Goal: Task Accomplishment & Management: Use online tool/utility

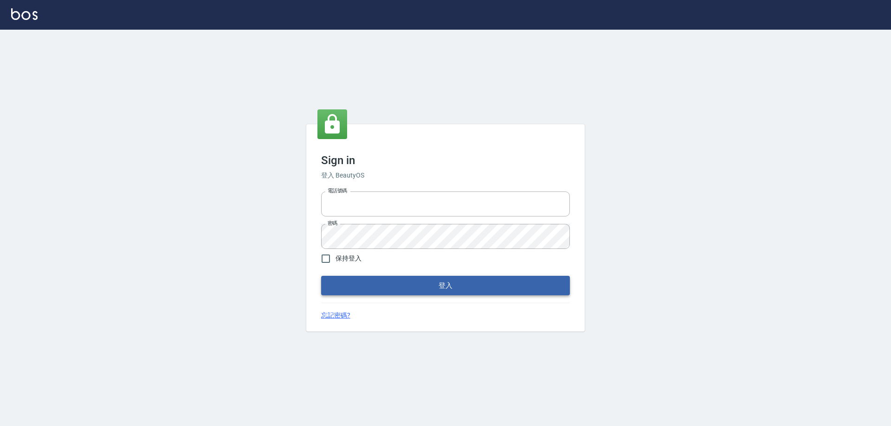
type input "0426657991"
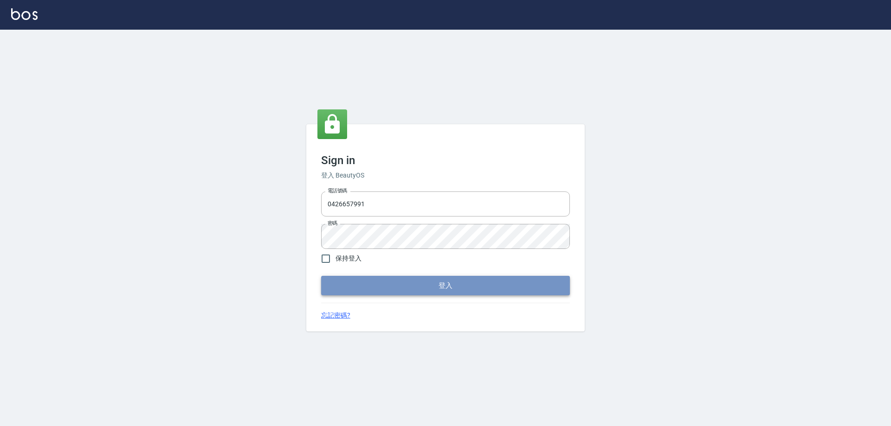
click at [357, 281] on button "登入" at bounding box center [445, 285] width 249 height 19
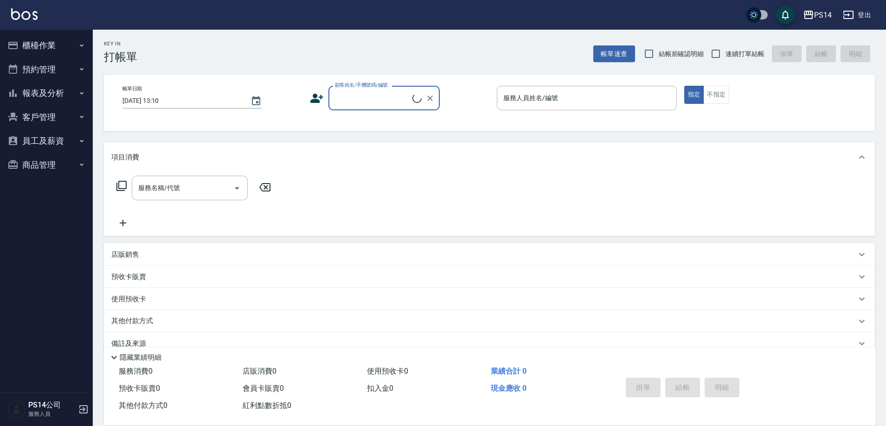
click at [39, 53] on button "櫃檯作業" at bounding box center [46, 45] width 85 height 24
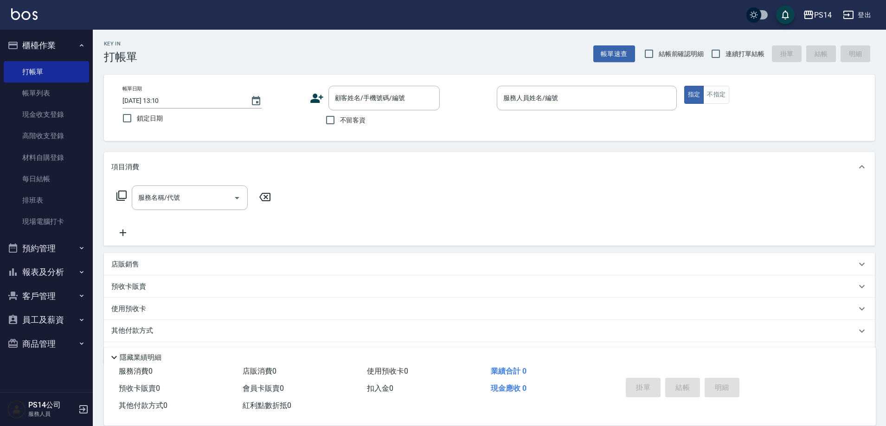
click at [354, 122] on span "不留客資" at bounding box center [353, 121] width 26 height 10
click at [340, 122] on input "不留客資" at bounding box center [330, 119] width 19 height 19
checkbox input "true"
click at [529, 106] on input "服務人員姓名/編號" at bounding box center [587, 98] width 172 height 16
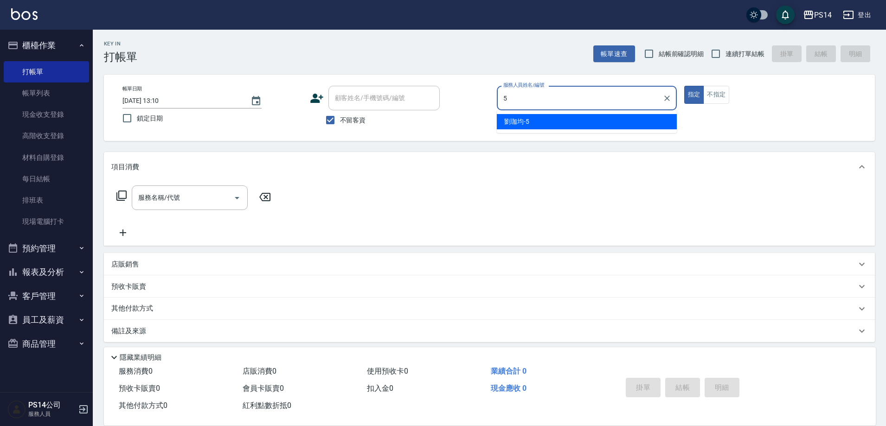
type input "[PERSON_NAME]-5"
type button "true"
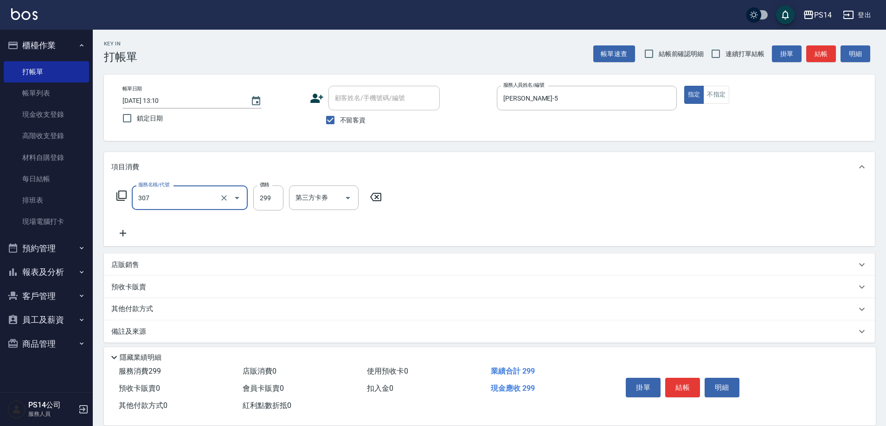
type input "剪髮(307)"
type input "[PERSON_NAME]-26"
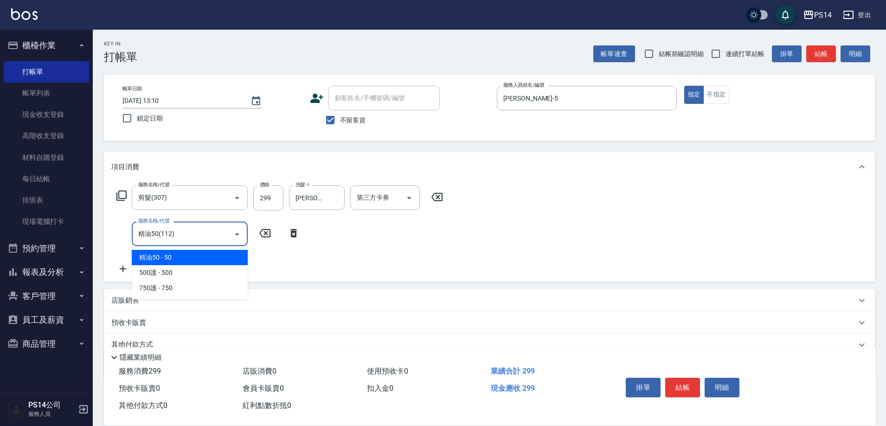
type input "精油50(112)"
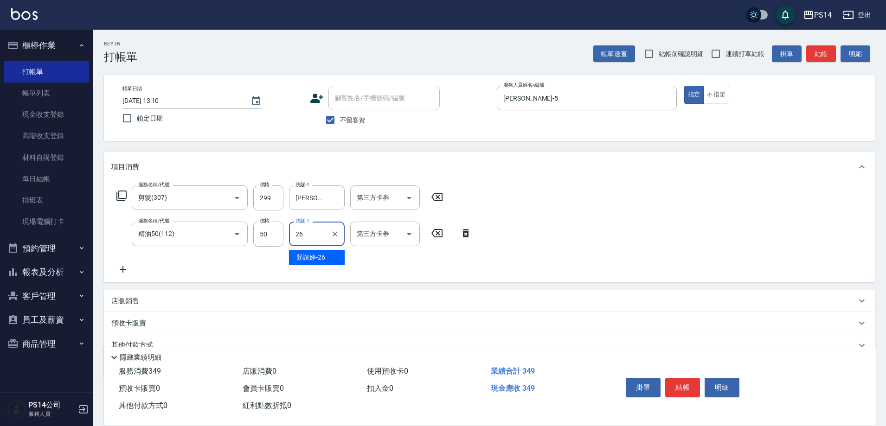
type input "[PERSON_NAME]-26"
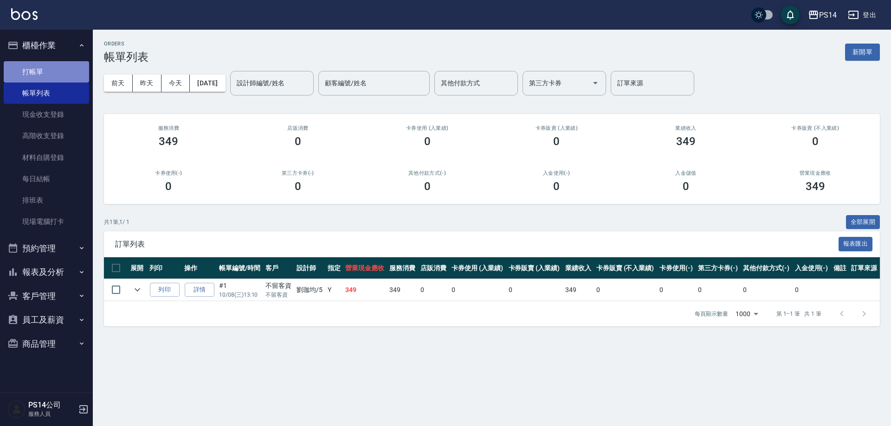
click at [23, 70] on link "打帳單" at bounding box center [46, 71] width 85 height 21
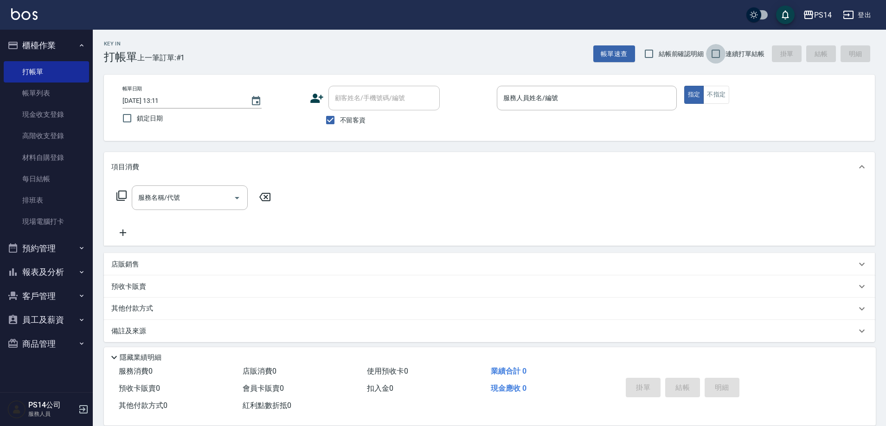
drag, startPoint x: 717, startPoint y: 56, endPoint x: 688, endPoint y: 62, distance: 29.5
click at [717, 56] on input "連續打單結帳" at bounding box center [715, 53] width 19 height 19
checkbox input "true"
click at [512, 100] on input "服務人員姓名/編號" at bounding box center [587, 98] width 172 height 16
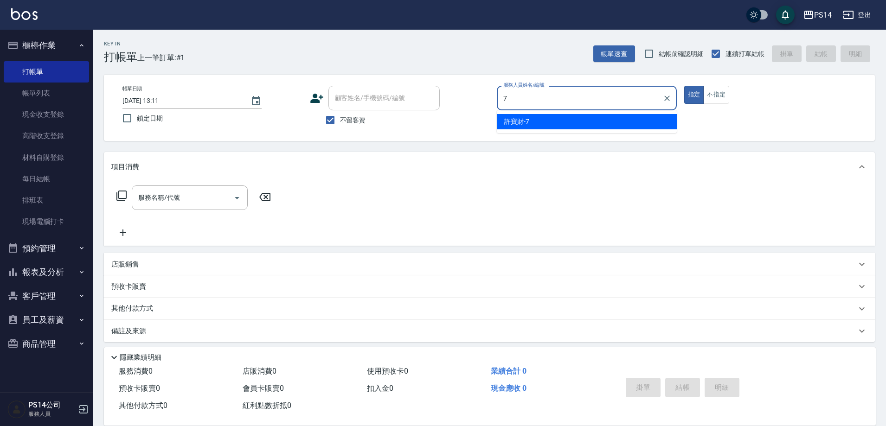
type input "許寶財-7"
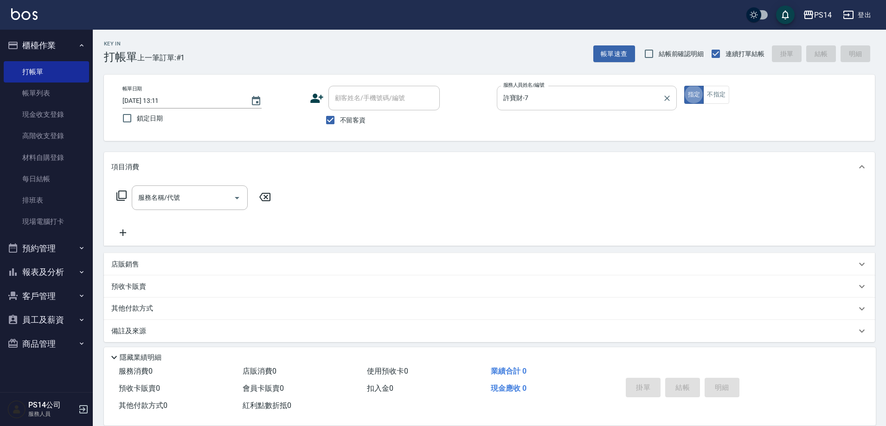
type button "true"
type input "303"
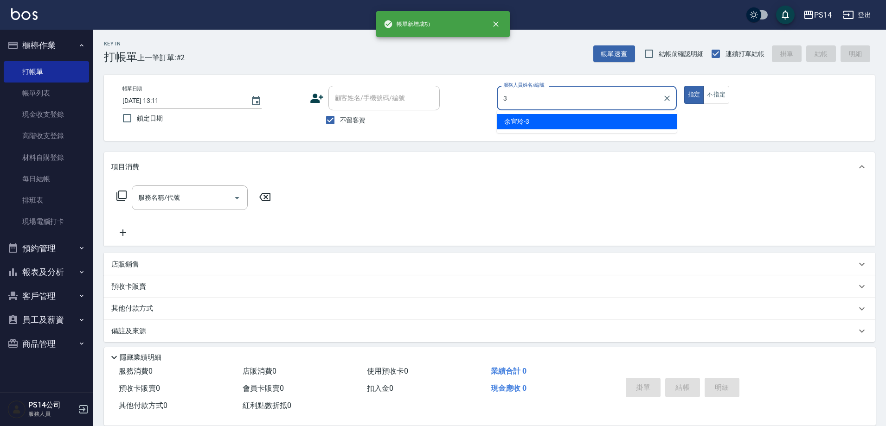
type input "余宜玲-3"
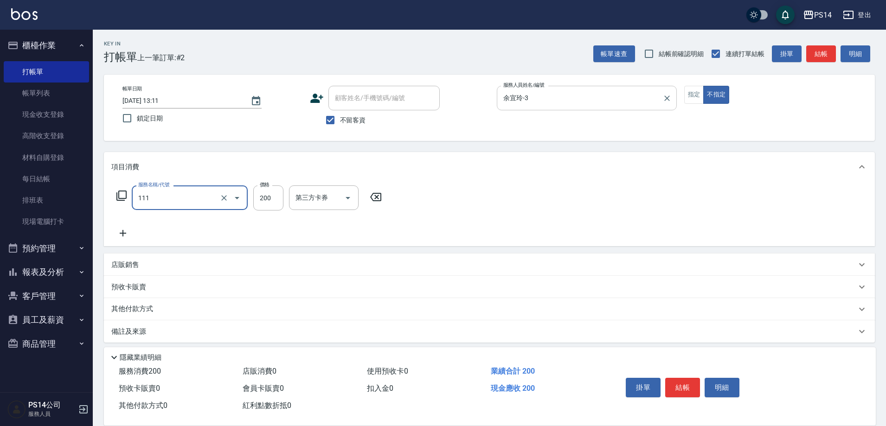
type input "200(111)"
type input "余宜玲-3"
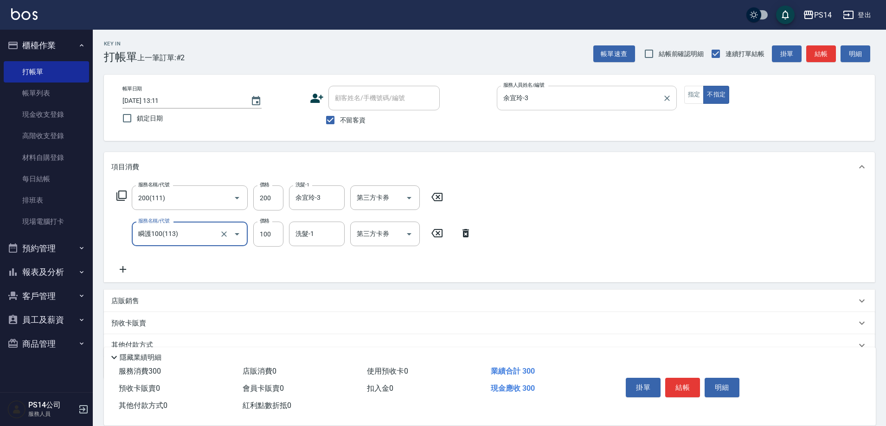
type input "瞬護100(113)"
type input "余宜玲-3"
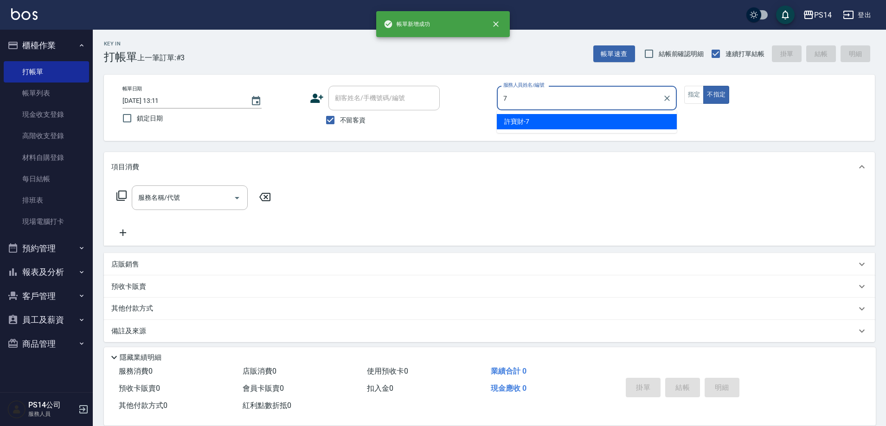
type input "許寶財-7"
type button "false"
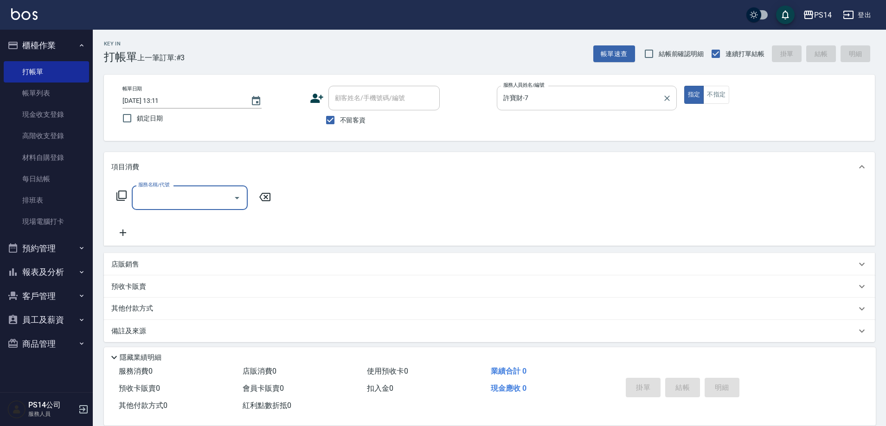
type input "1"
type input "洗+剪(308)"
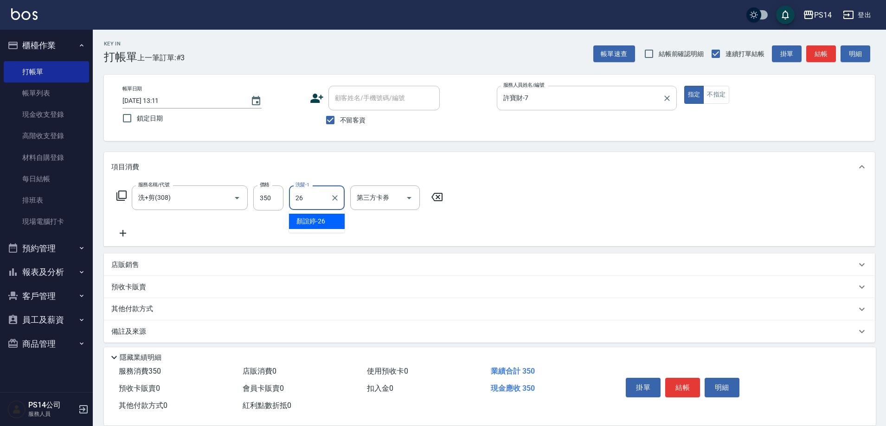
type input "[PERSON_NAME]-26"
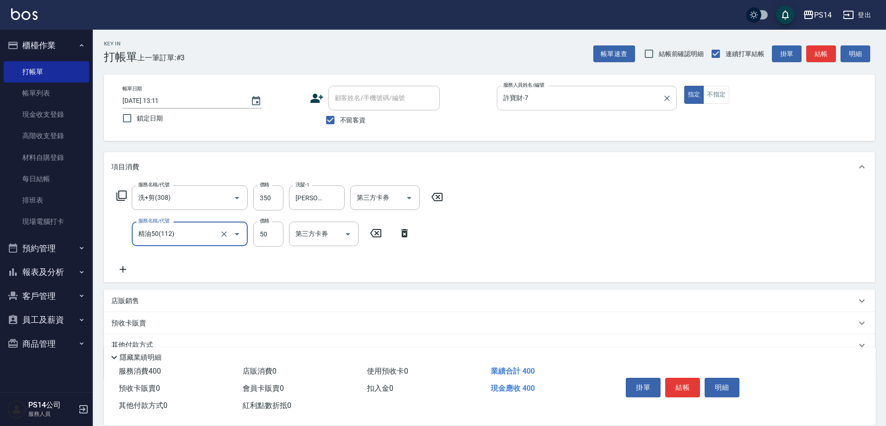
type input "精油50(112)"
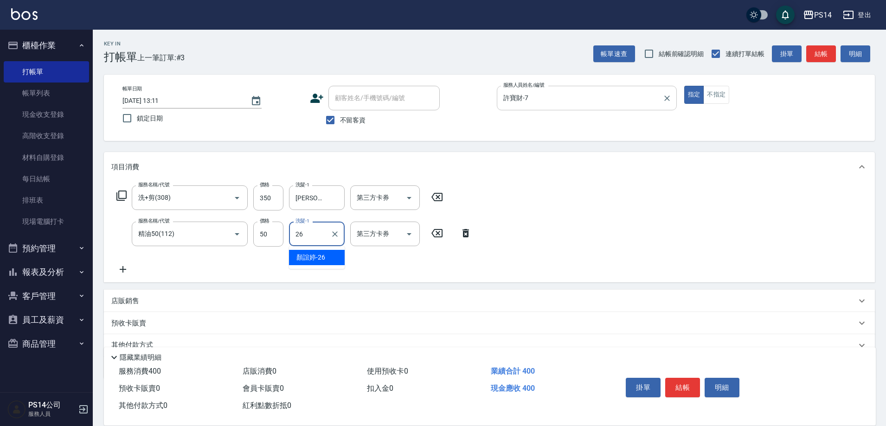
type input "[PERSON_NAME]-26"
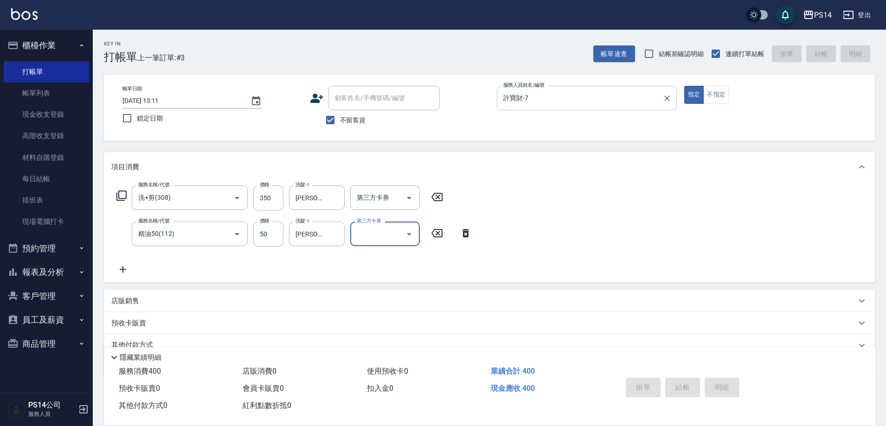
type input "[DATE] 13:12"
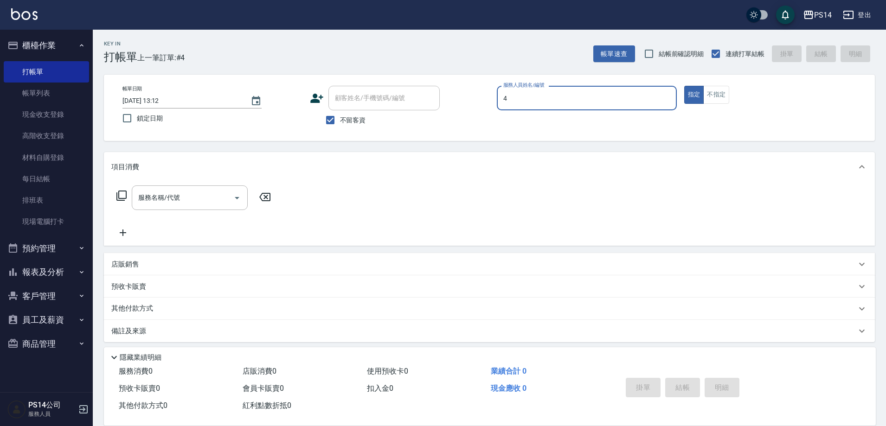
type input "[PERSON_NAME]-4"
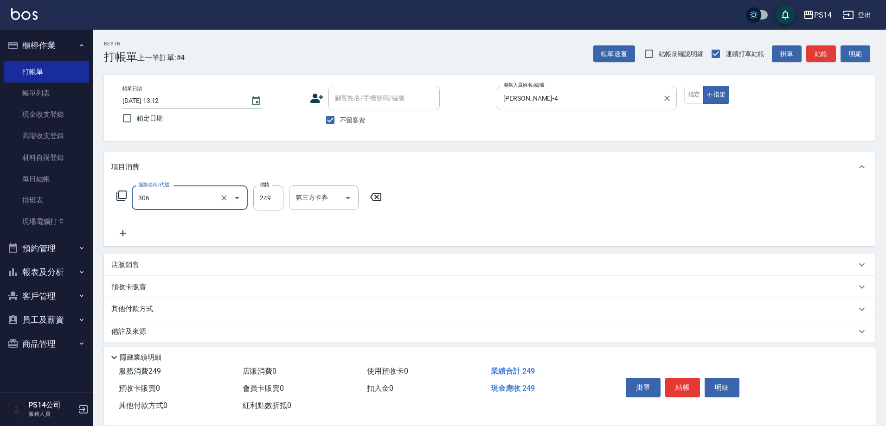
type input "剪髮(306)"
type input "[PERSON_NAME]-26"
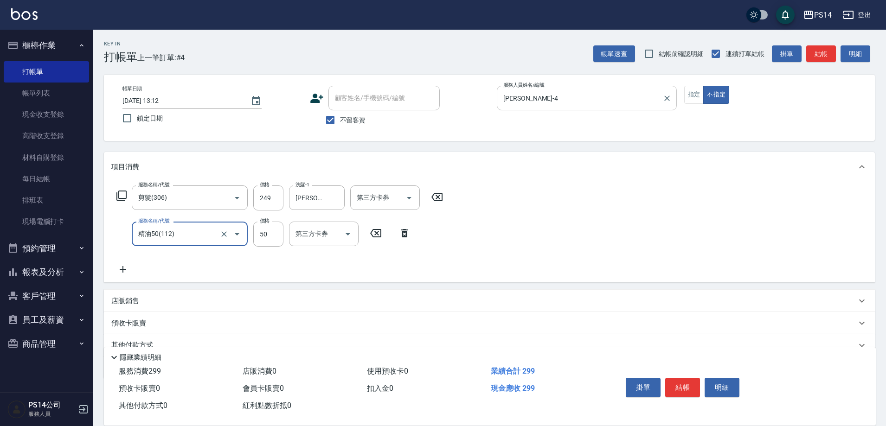
type input "精油50(112)"
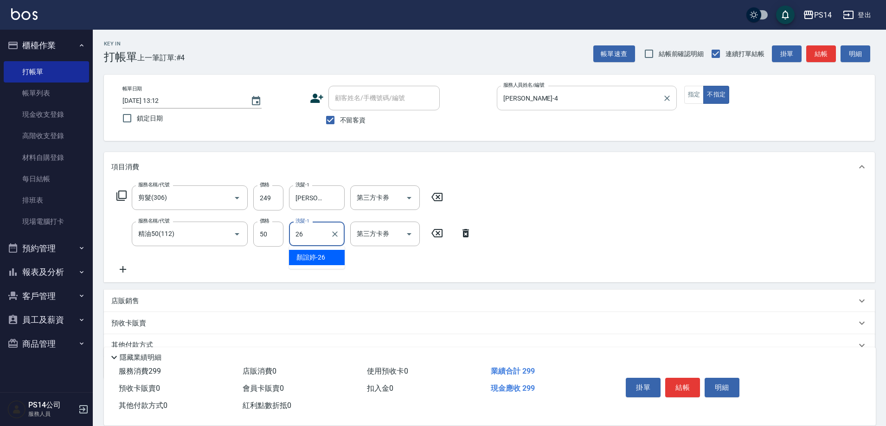
type input "[PERSON_NAME]-26"
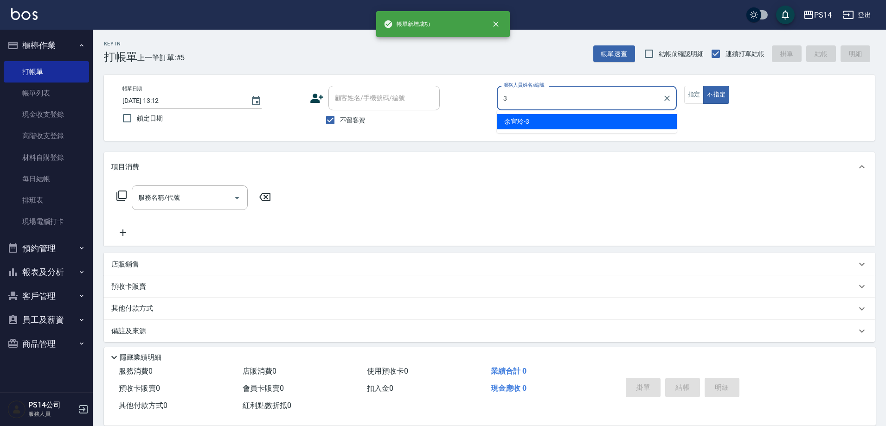
type input "余宜玲-3"
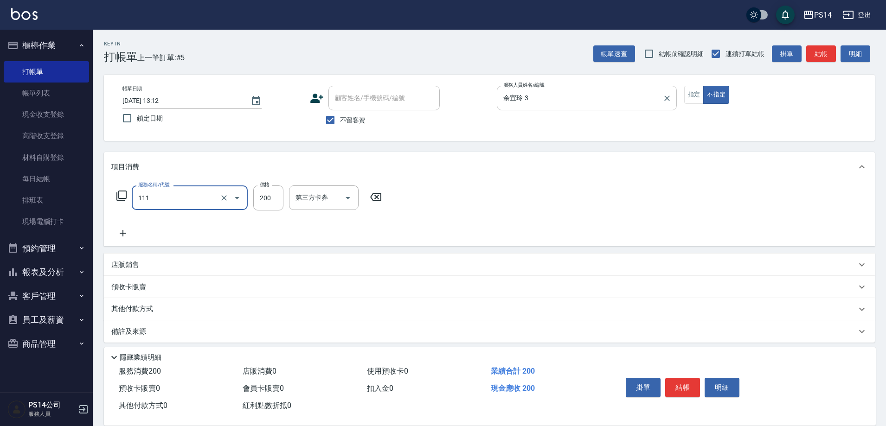
type input "200(111)"
type input "余宜玲-3"
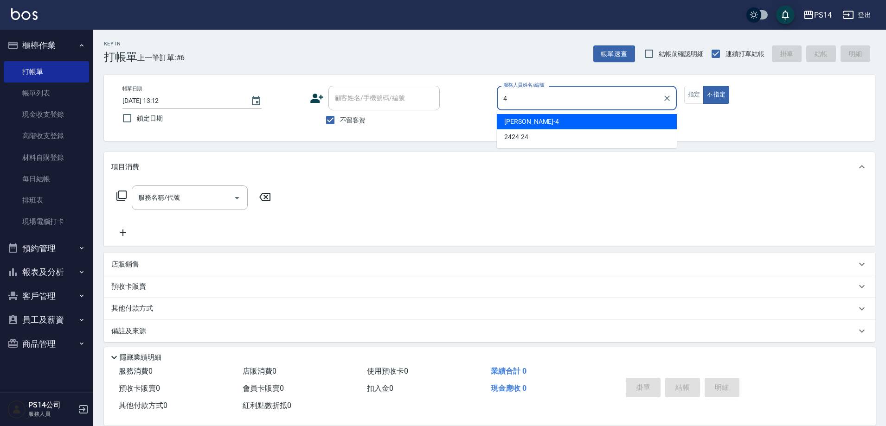
type input "[PERSON_NAME]-4"
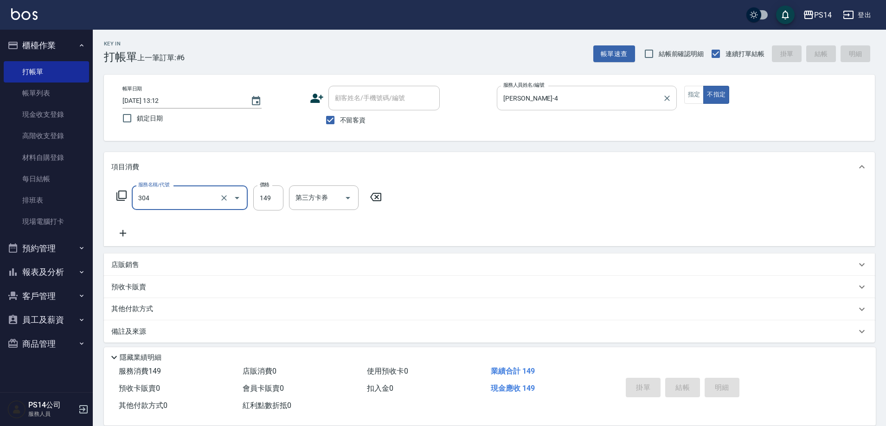
type input "304"
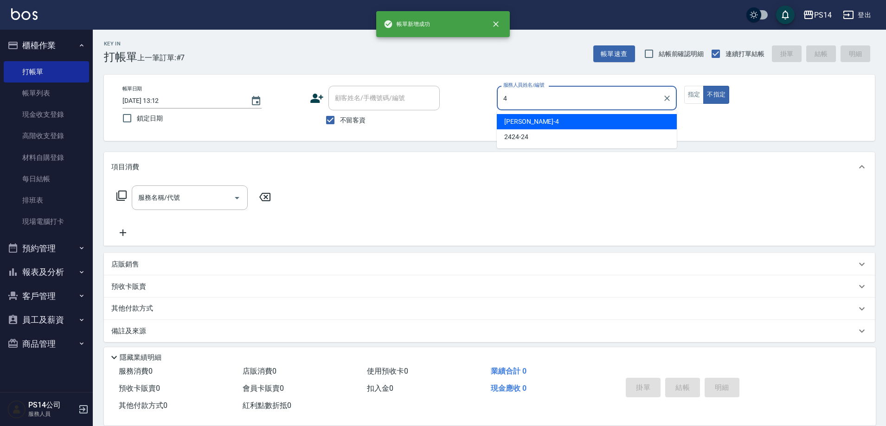
type input "[PERSON_NAME]-4"
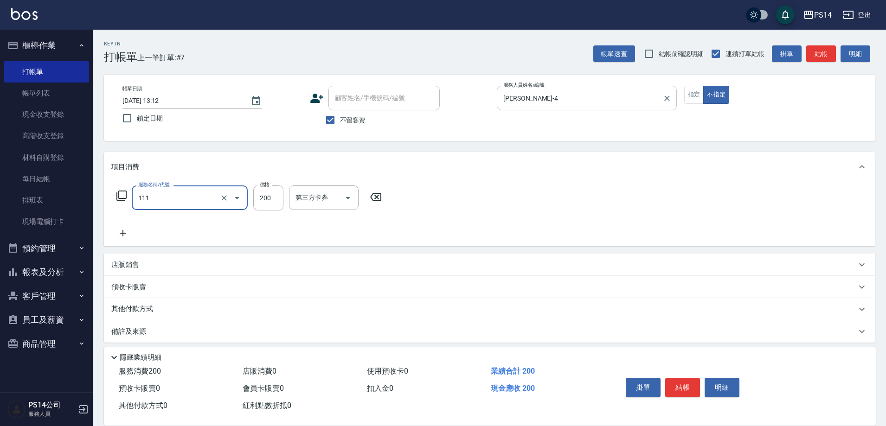
type input "200(111)"
type input "[PERSON_NAME]-26"
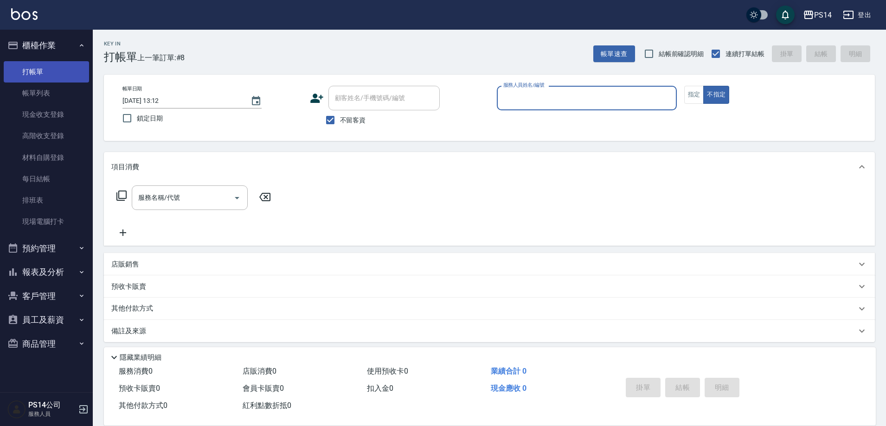
click at [47, 81] on link "打帳單" at bounding box center [46, 71] width 85 height 21
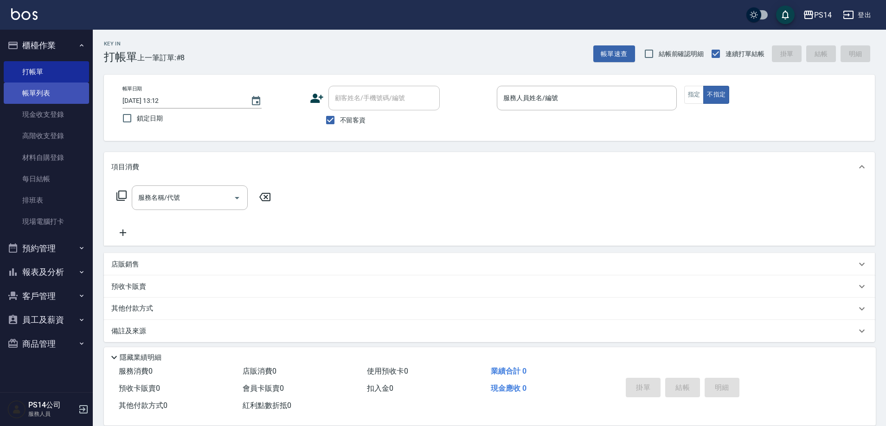
click at [49, 90] on link "帳單列表" at bounding box center [46, 93] width 85 height 21
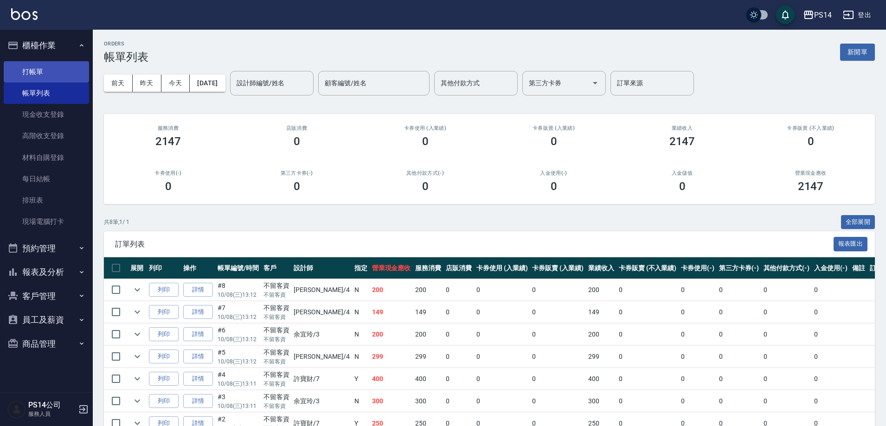
click at [37, 69] on link "打帳單" at bounding box center [46, 71] width 85 height 21
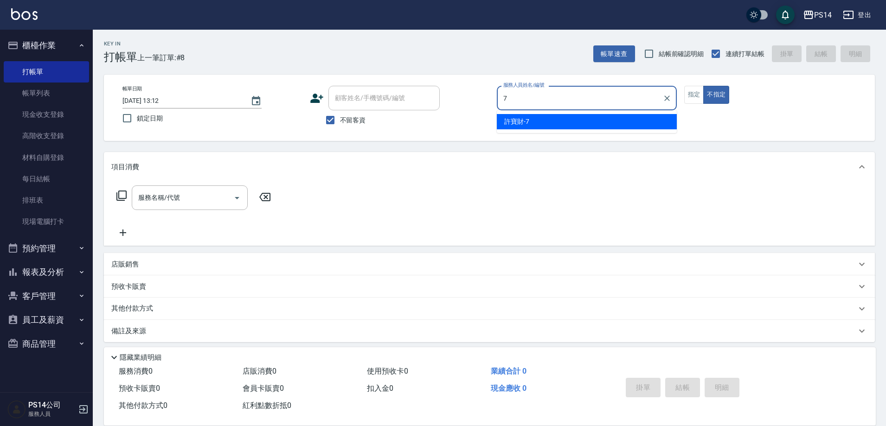
type input "許寶財-7"
type button "false"
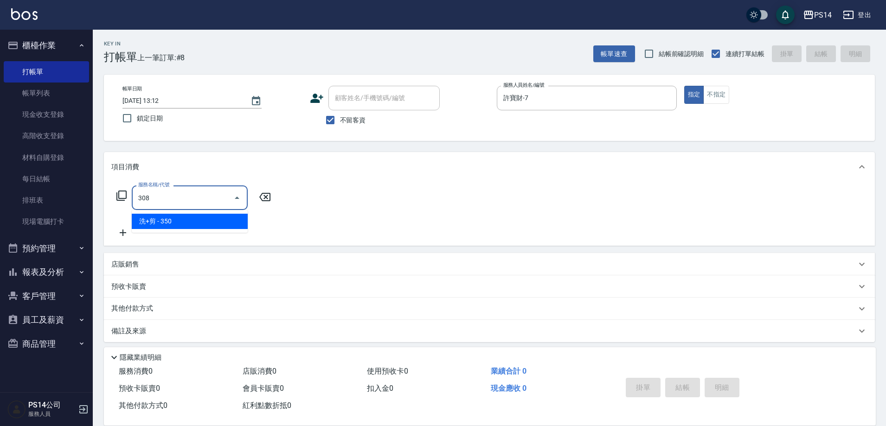
type input "洗+剪(308)"
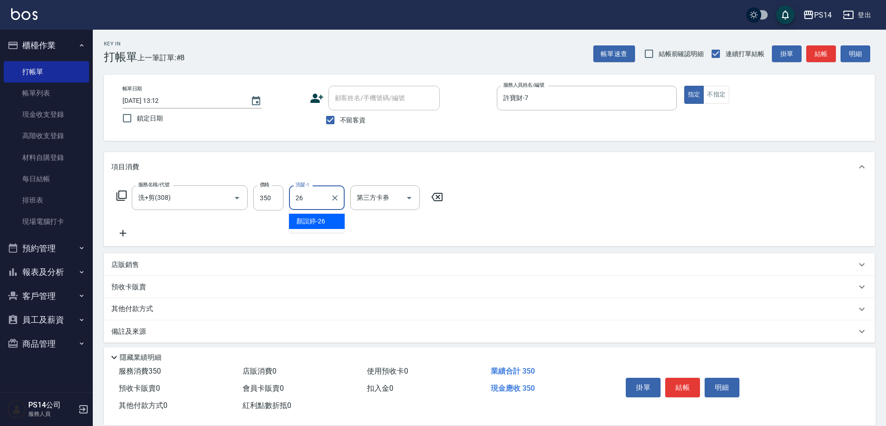
type input "[PERSON_NAME]-26"
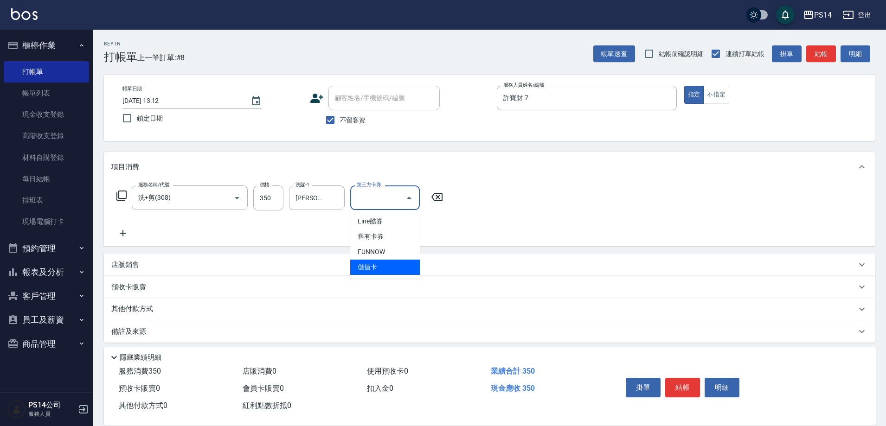
type input "儲值卡"
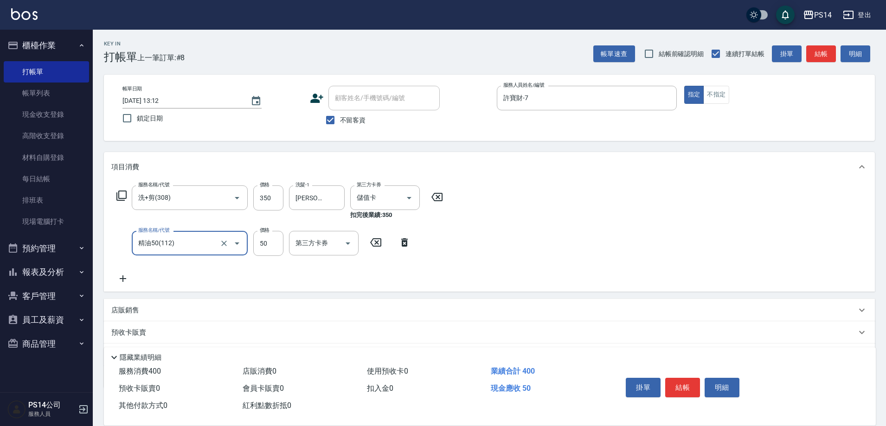
type input "精油50(112)"
type input "[PERSON_NAME]-26"
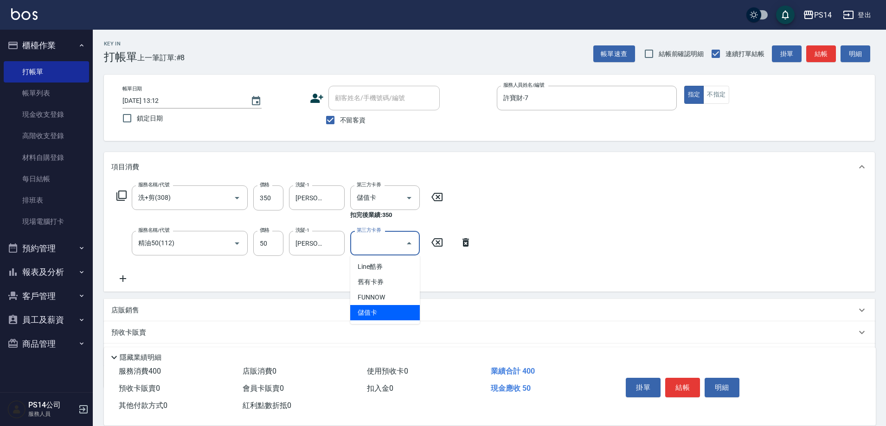
type input "儲值卡"
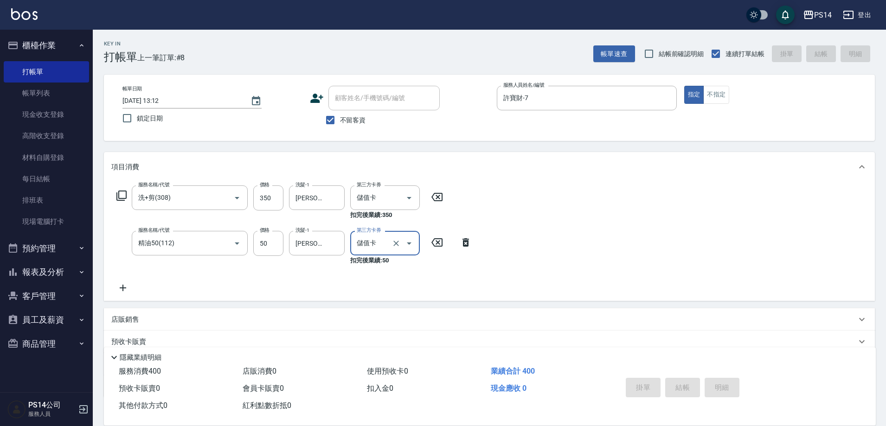
type input "[DATE] 13:15"
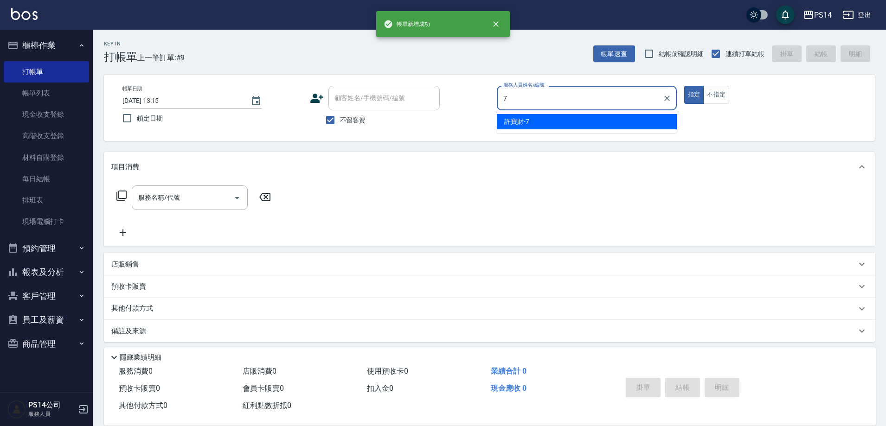
type input "許寶財-7"
type button "true"
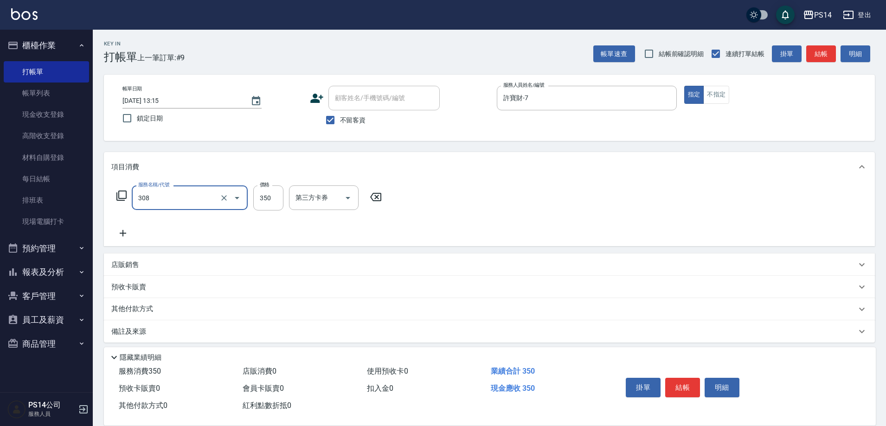
type input "洗+剪(308)"
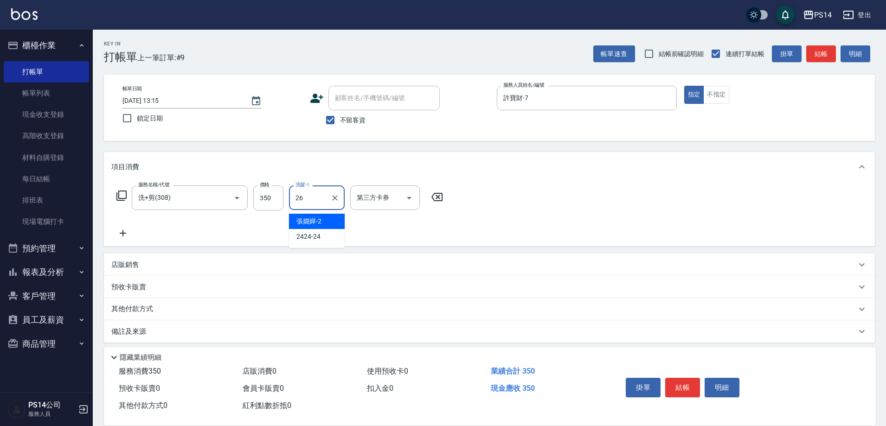
type input "[PERSON_NAME]-26"
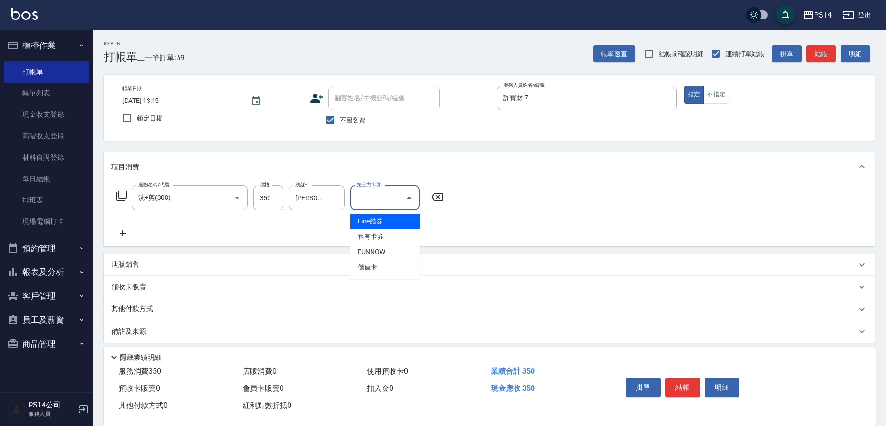
type input "儲值卡"
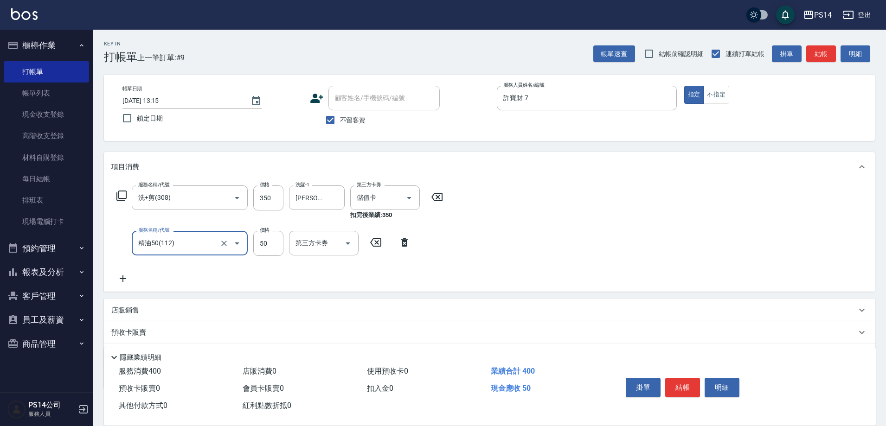
type input "精油50(112)"
type input "[PERSON_NAME]-26"
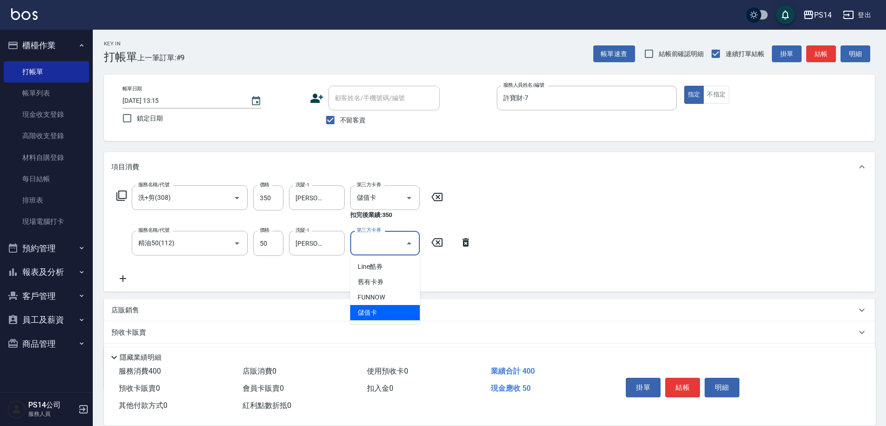
type input "儲值卡"
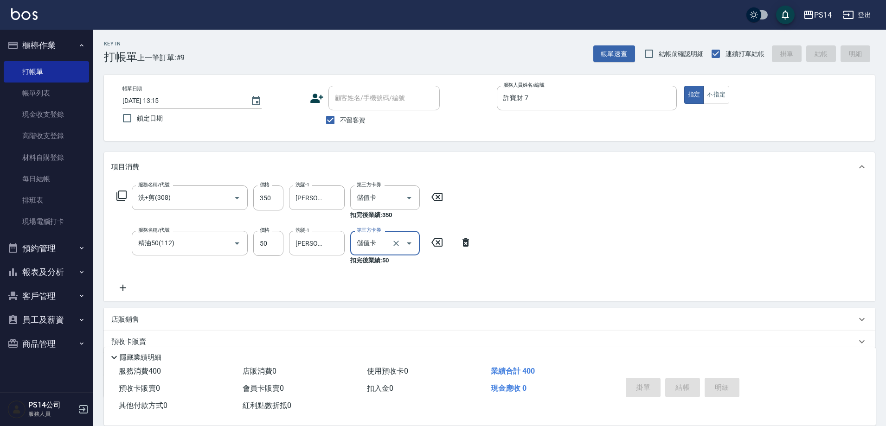
type input "[DATE] 13:16"
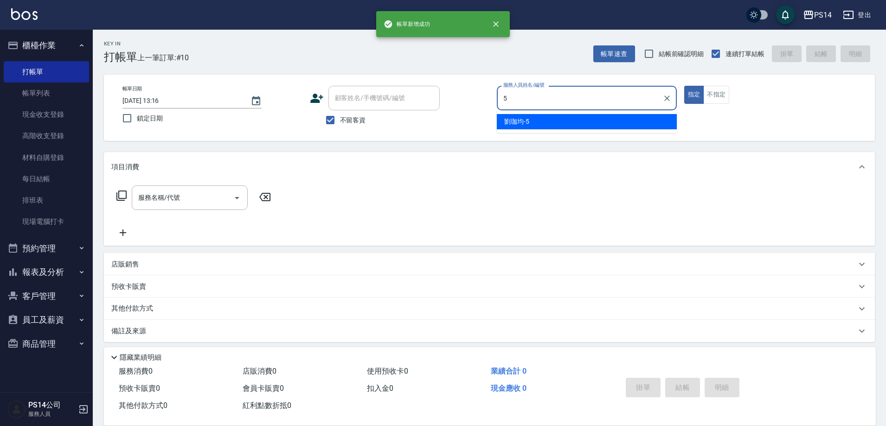
type input "[PERSON_NAME]-5"
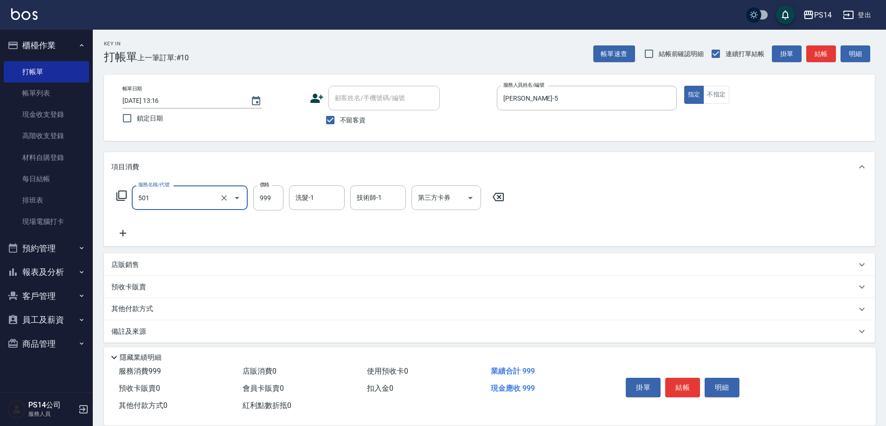
type input "染髮(501)"
type input "1000"
type input "[PERSON_NAME]-26"
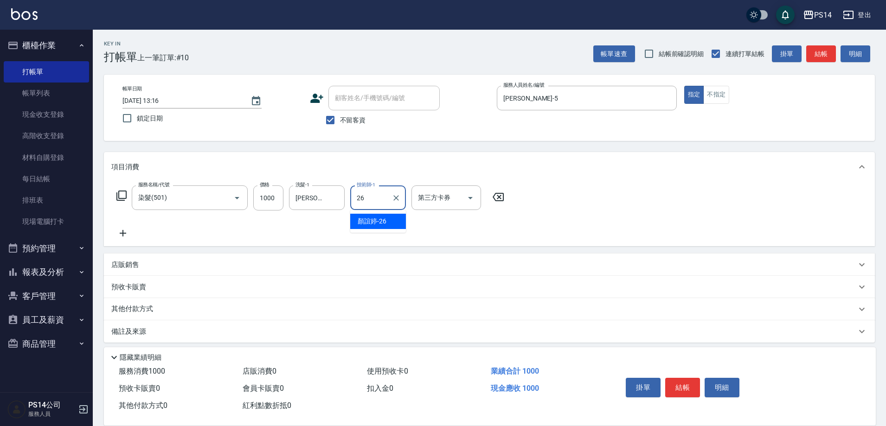
type input "[PERSON_NAME]-26"
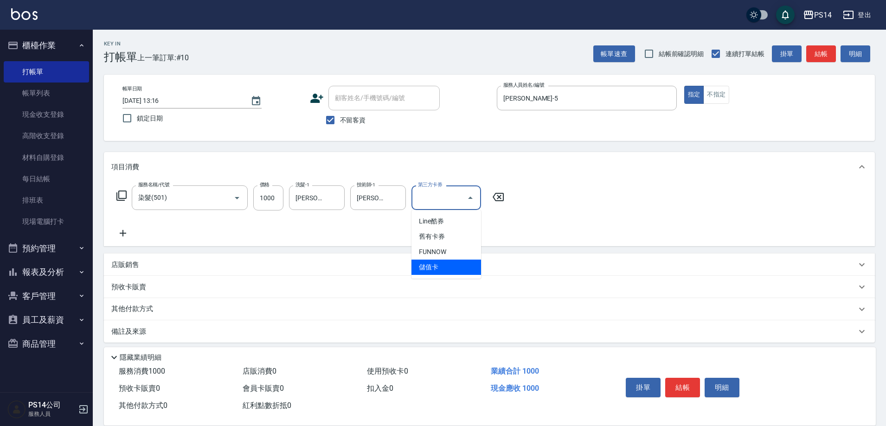
type input "儲值卡"
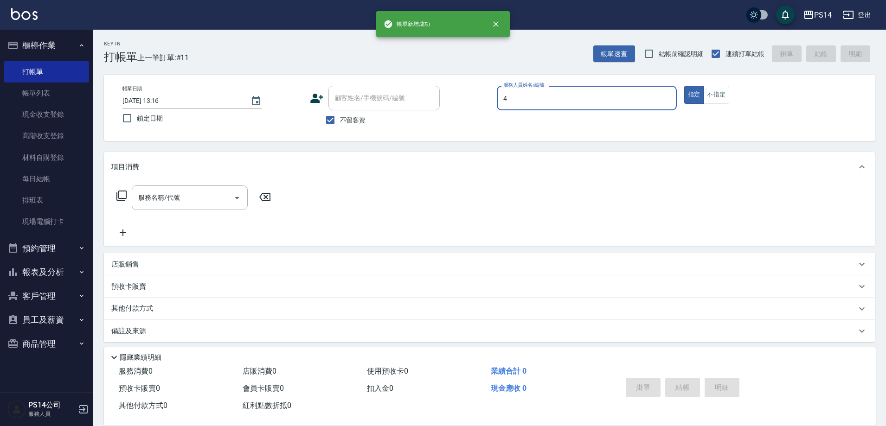
type input "[PERSON_NAME]-4"
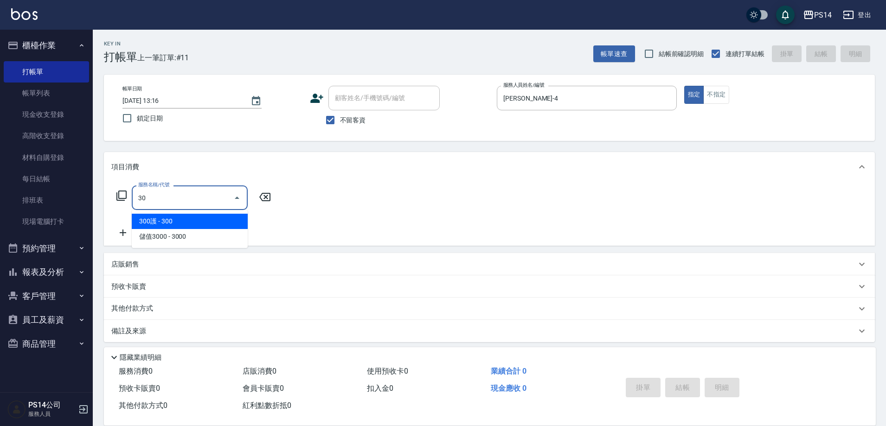
type input "3"
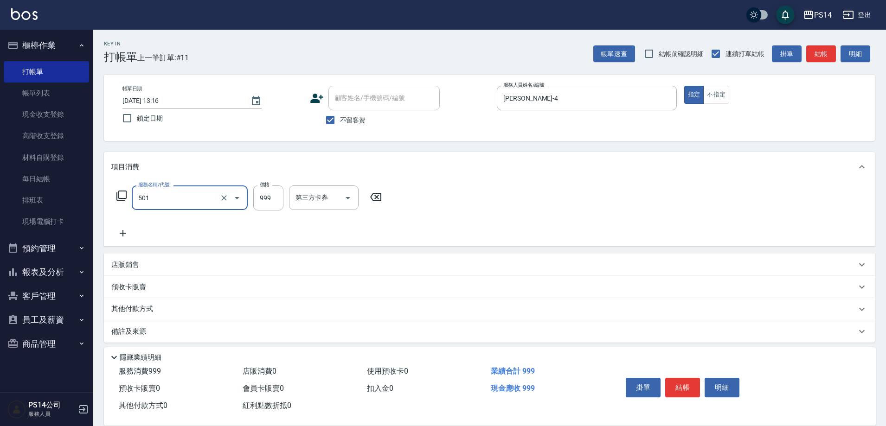
type input "染髮(501)"
type input "1600"
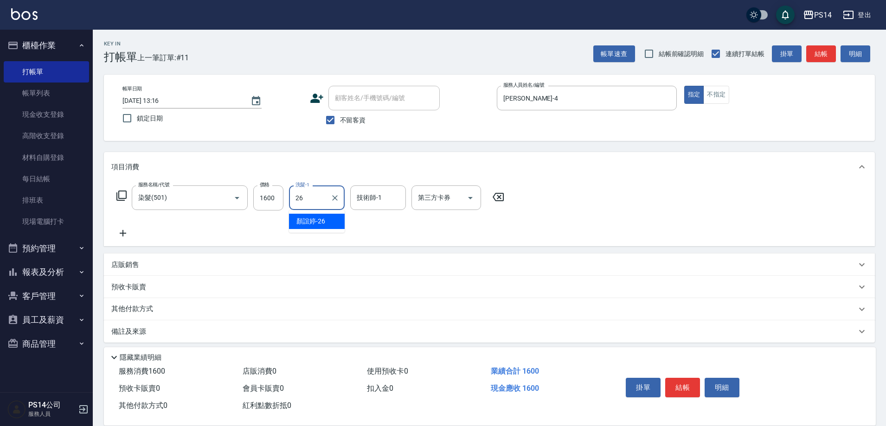
type input "[PERSON_NAME]-26"
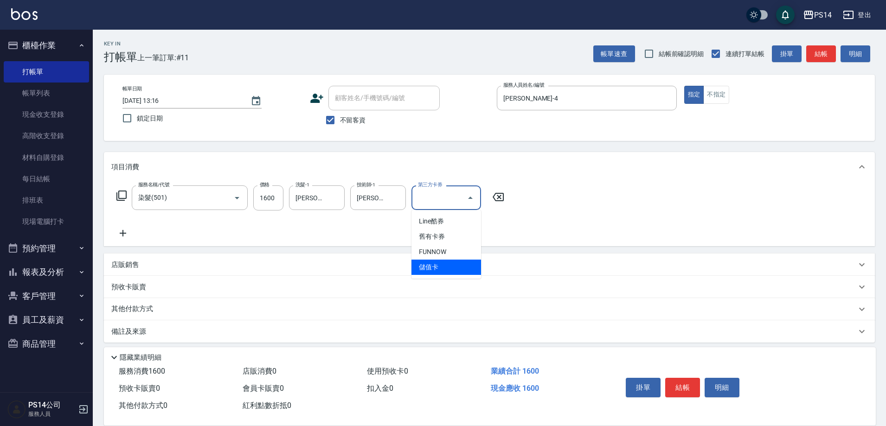
type input "儲值卡"
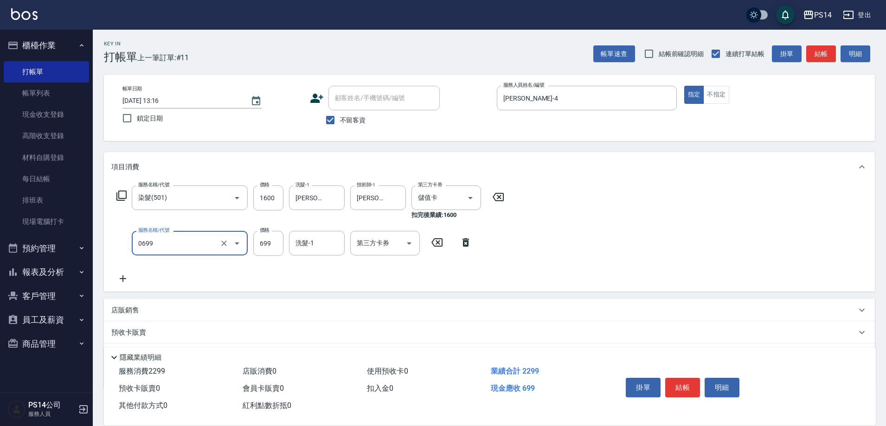
type input "精油SPA(0699)"
type input "[PERSON_NAME]-26"
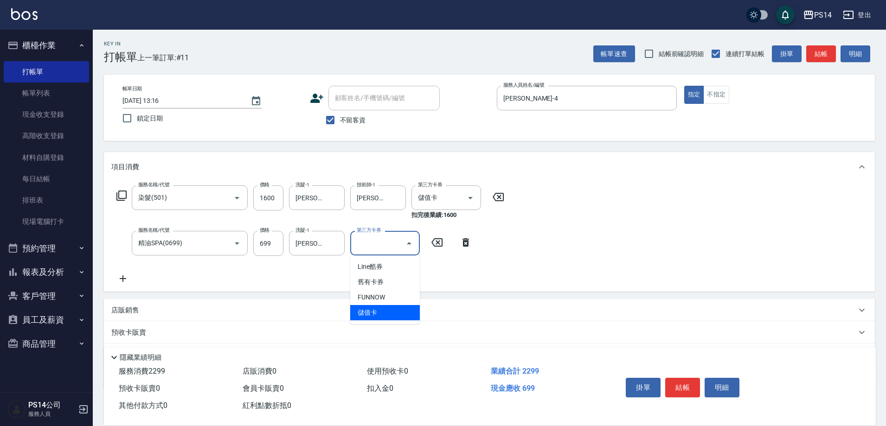
type input "儲值卡"
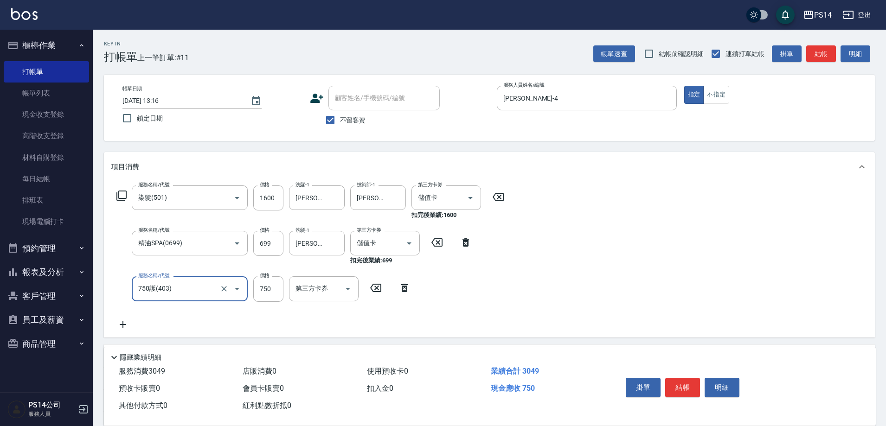
type input "750護(403)"
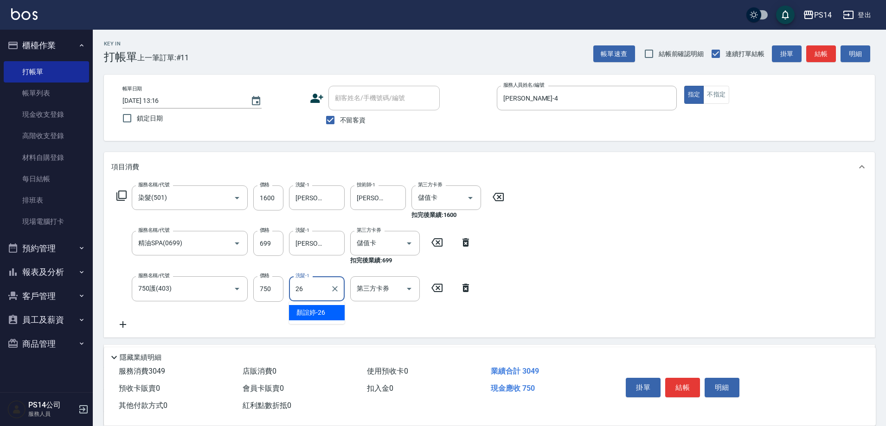
type input "[PERSON_NAME]-26"
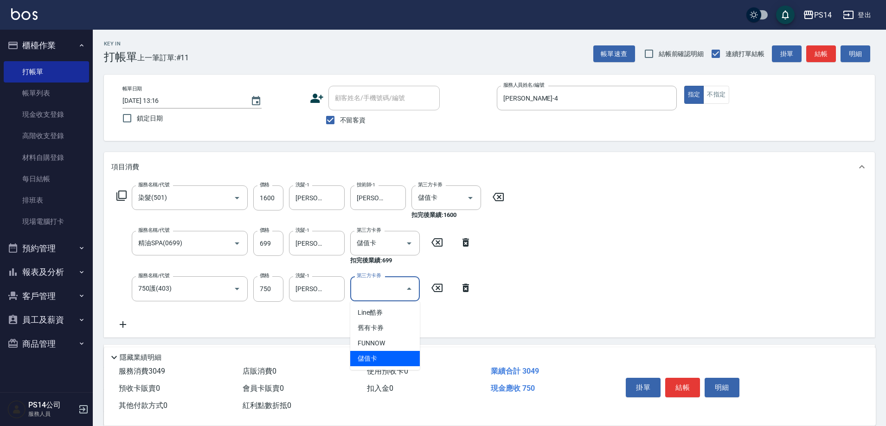
type input "儲值卡"
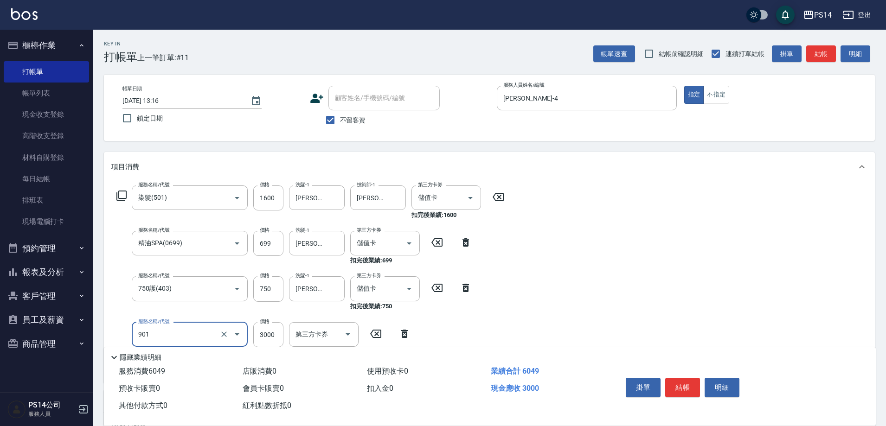
type input "儲值3000(901)"
type input "3529"
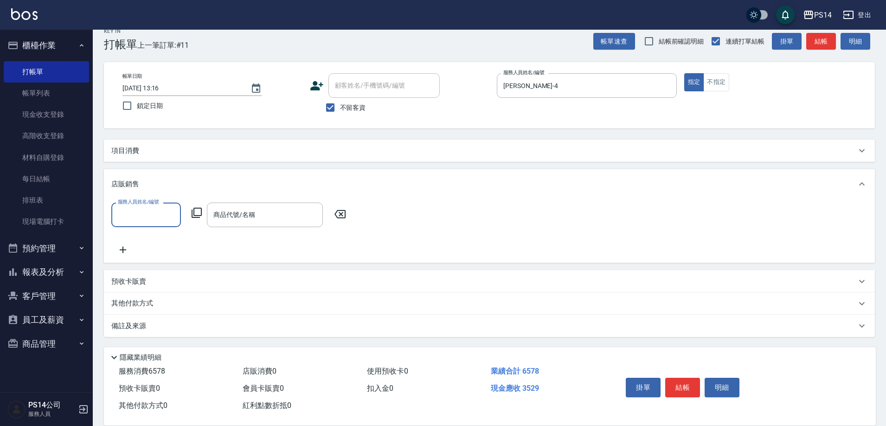
scroll to position [13, 0]
type input "[PERSON_NAME]-4"
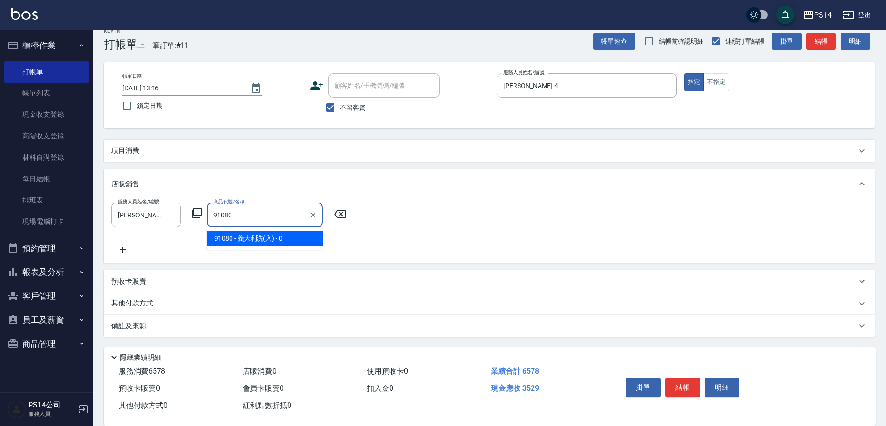
type input "義大利洗(入)"
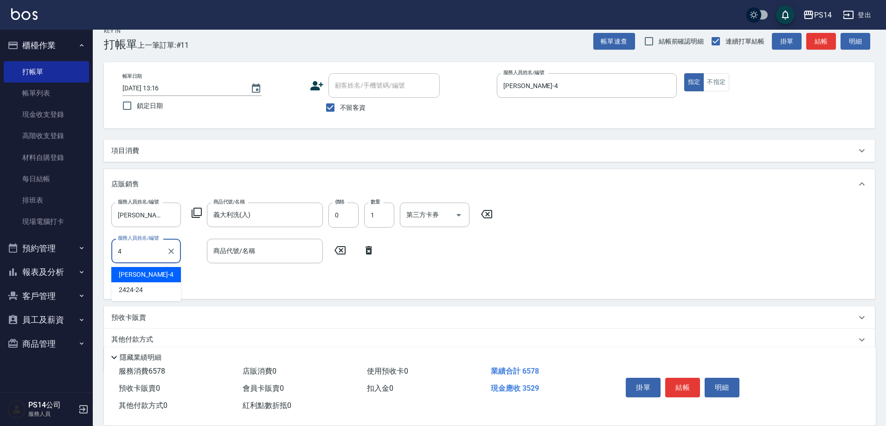
type input "[PERSON_NAME]-4"
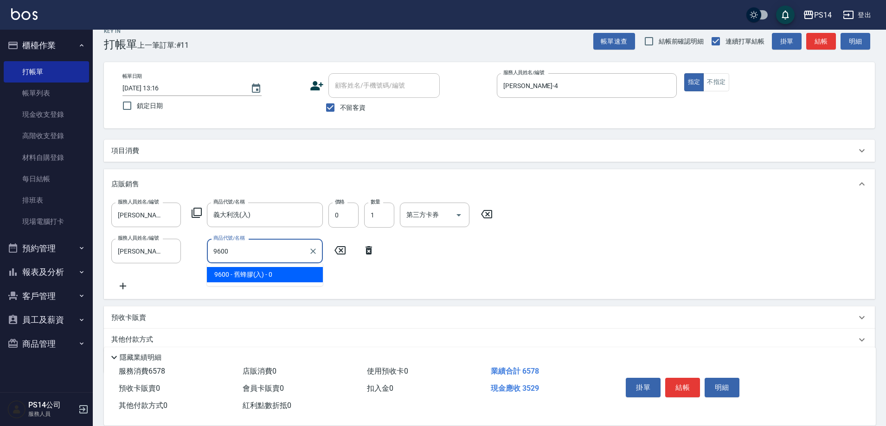
type input "舊蜂膠(入)"
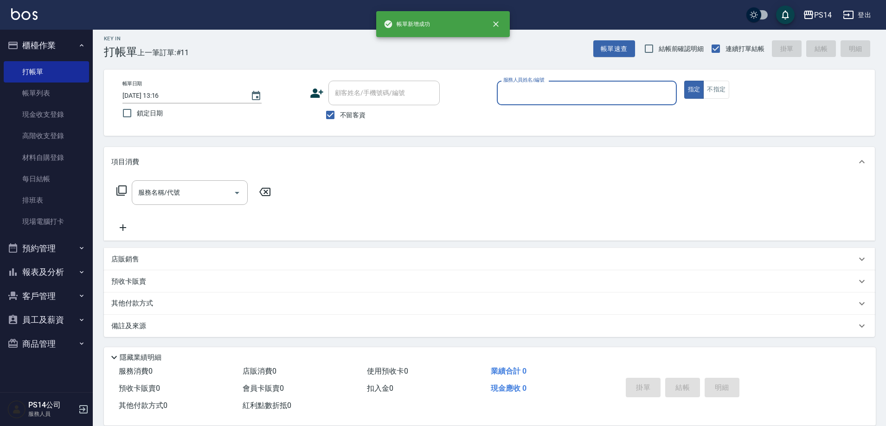
scroll to position [5, 0]
click at [71, 268] on button "報表及分析" at bounding box center [46, 272] width 85 height 24
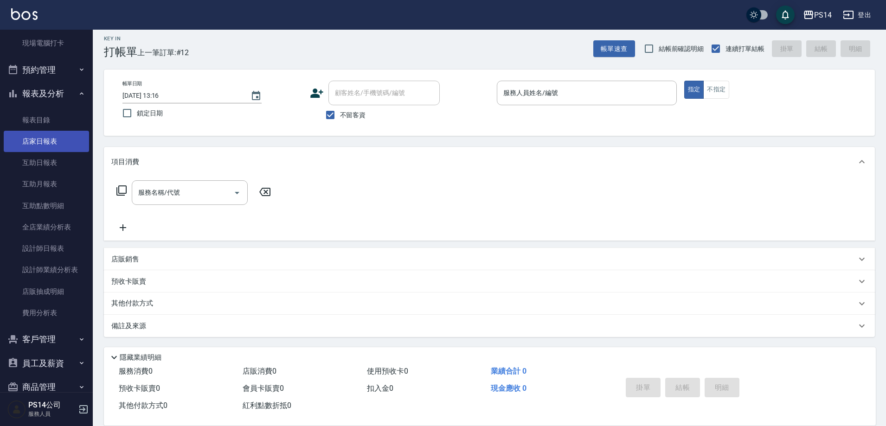
scroll to position [186, 0]
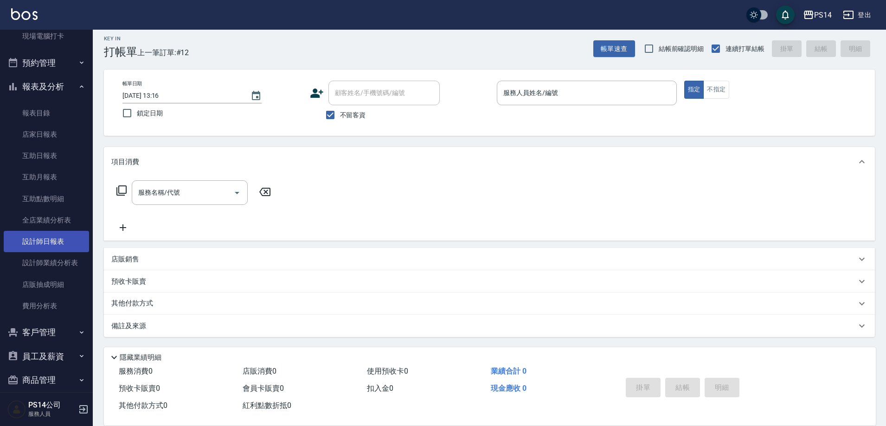
click at [41, 235] on link "設計師日報表" at bounding box center [46, 241] width 85 height 21
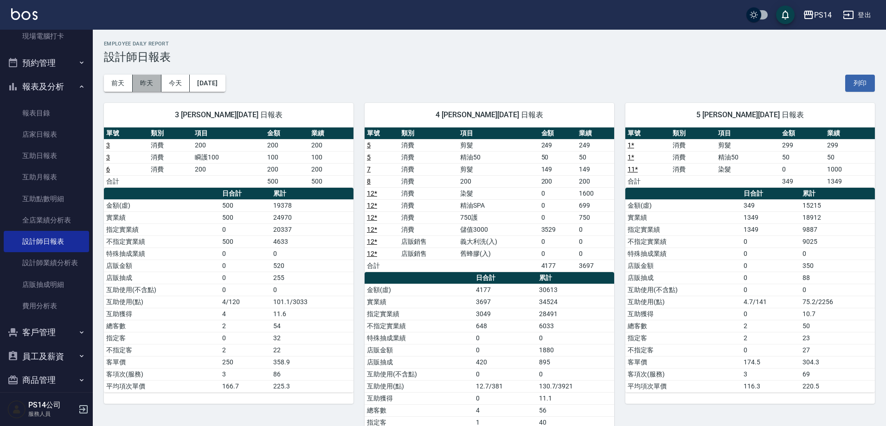
click at [143, 85] on button "昨天" at bounding box center [147, 83] width 29 height 17
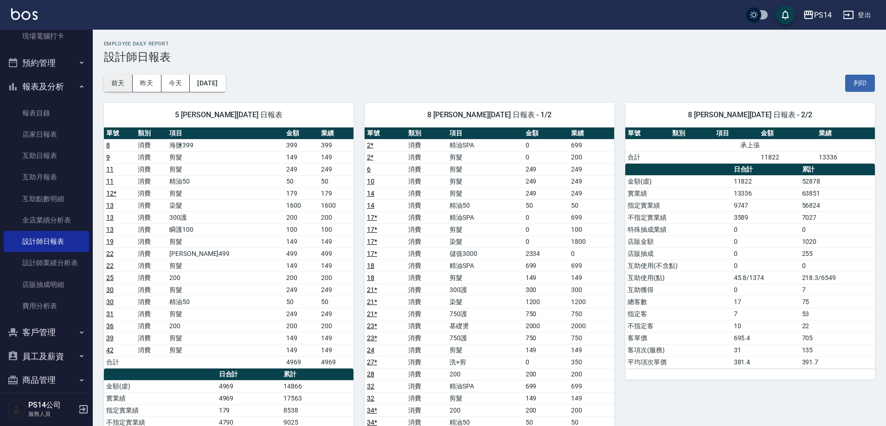
click at [120, 88] on button "前天" at bounding box center [118, 83] width 29 height 17
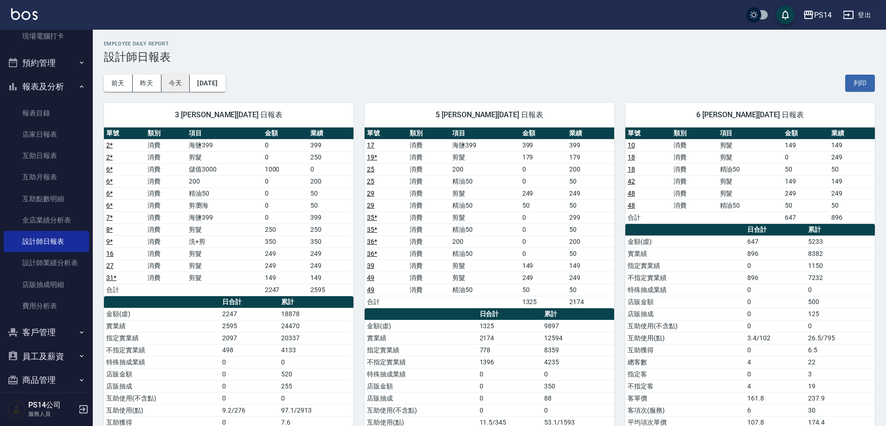
click at [171, 77] on button "今天" at bounding box center [175, 83] width 29 height 17
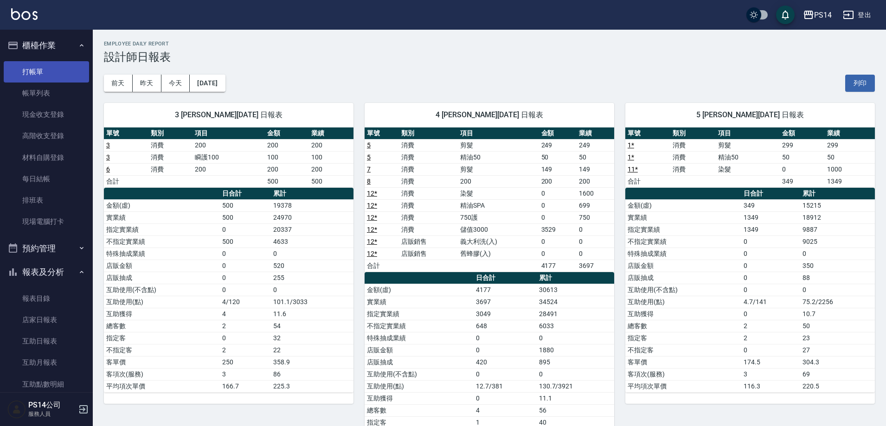
click at [46, 76] on link "打帳單" at bounding box center [46, 71] width 85 height 21
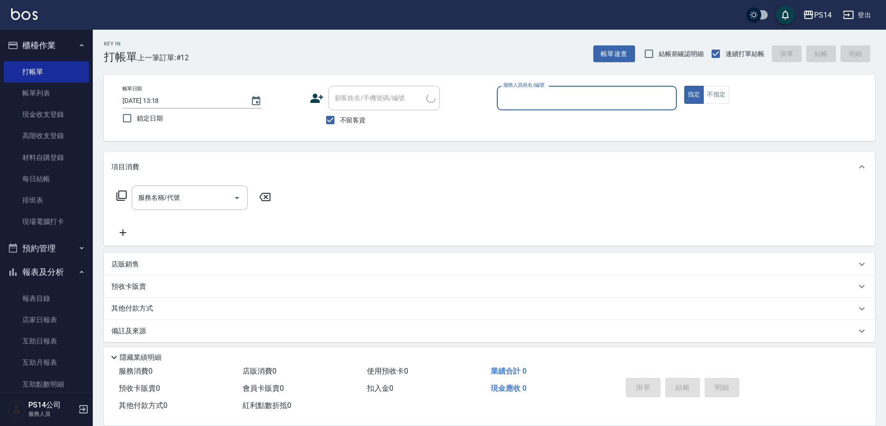
click at [64, 279] on button "報表及分析" at bounding box center [46, 272] width 85 height 24
